Goal: Check status

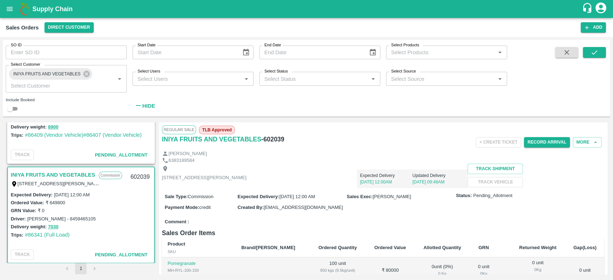
scroll to position [73, 0]
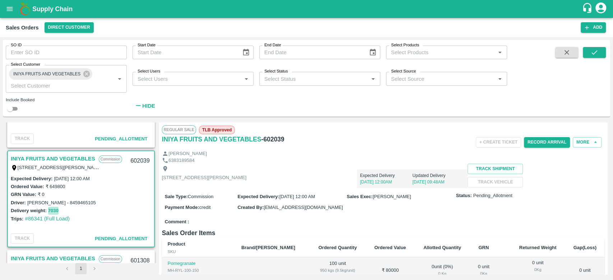
click at [53, 210] on button "7030" at bounding box center [53, 211] width 10 height 8
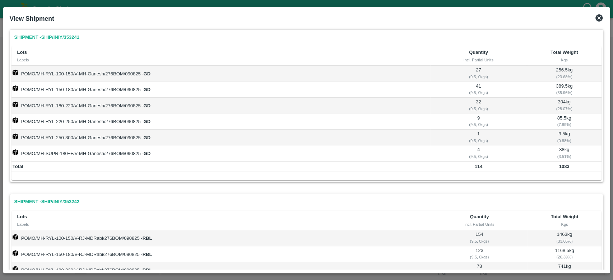
scroll to position [286, 0]
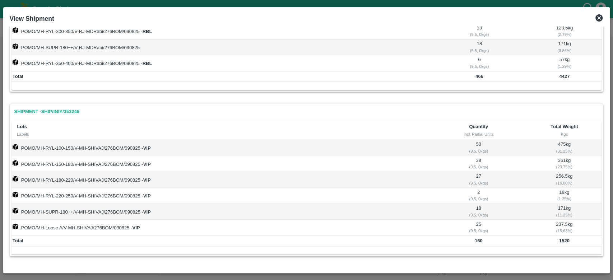
click at [597, 19] on icon at bounding box center [598, 17] width 7 height 7
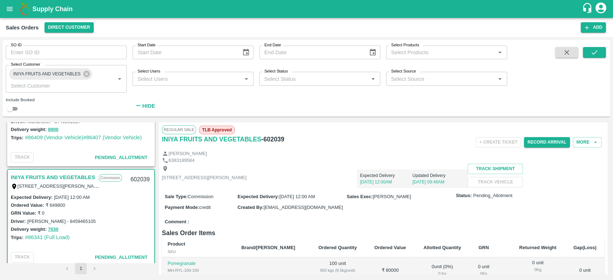
scroll to position [0, 0]
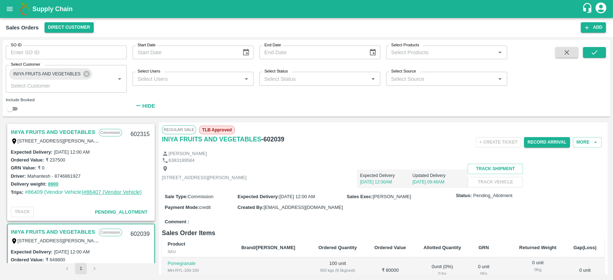
click at [97, 194] on link "#86407 (Vendor Vehicle)" at bounding box center [112, 192] width 58 height 6
click at [54, 193] on link "#86409 (Vendor Vehicle)" at bounding box center [54, 192] width 58 height 6
